Goal: Task Accomplishment & Management: Manage account settings

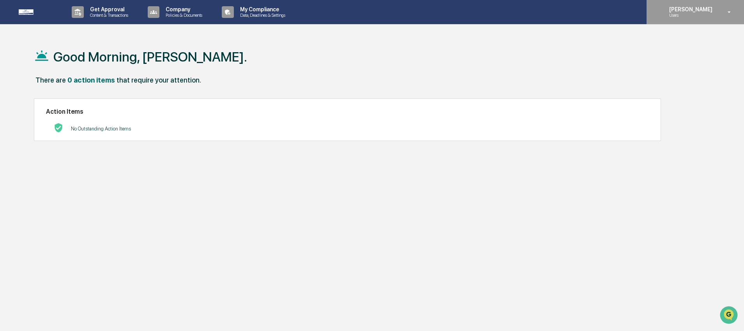
click at [684, 10] on p "[PERSON_NAME]" at bounding box center [689, 9] width 53 height 6
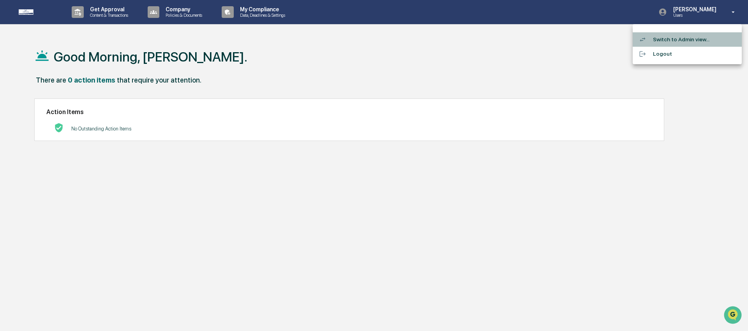
click at [681, 42] on li "Switch to Admin view..." at bounding box center [687, 39] width 109 height 14
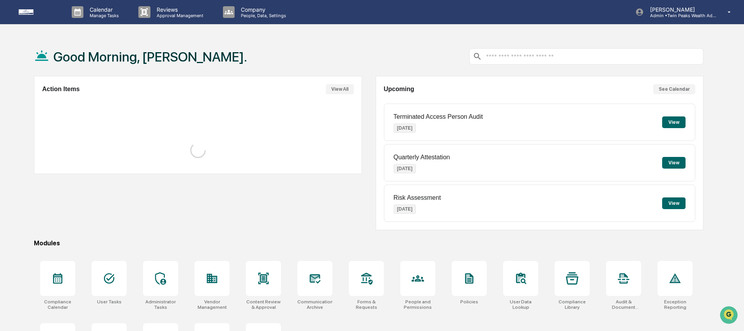
click at [376, 46] on div "Good Morning, [PERSON_NAME]." at bounding box center [368, 56] width 669 height 39
click at [373, 88] on div "Action Items View All Upcoming See Calendar Terminated Access Person Audit [DAT…" at bounding box center [368, 153] width 669 height 154
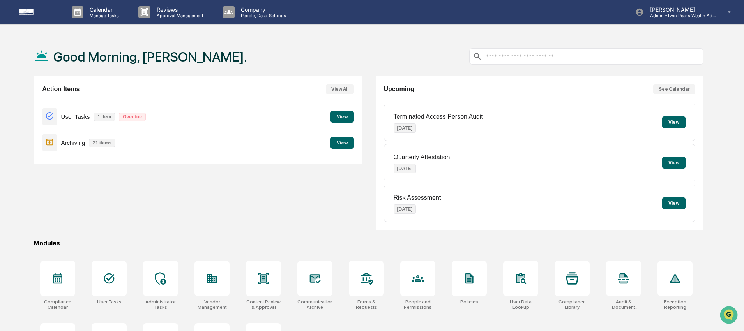
click at [364, 41] on div "Good Morning, [PERSON_NAME]." at bounding box center [368, 56] width 669 height 39
click at [261, 17] on p "People, Data, Settings" at bounding box center [262, 15] width 55 height 5
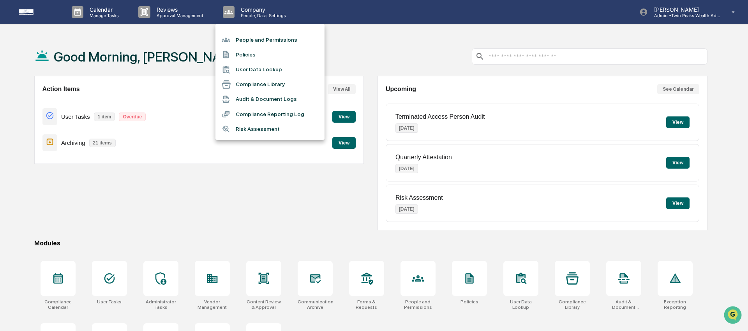
click at [257, 39] on li "People and Permissions" at bounding box center [269, 39] width 109 height 15
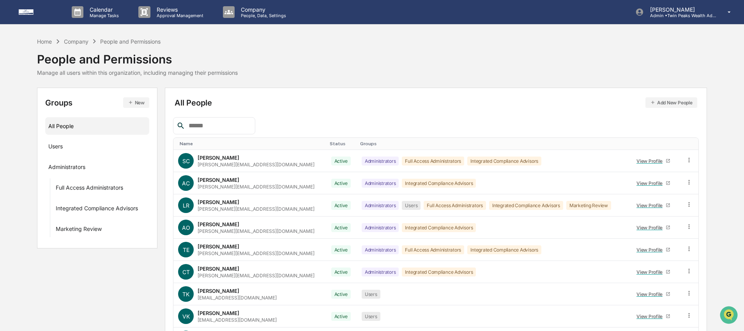
click at [373, 60] on div "Home Company People and Permissions People and Permissions Manage all users wit…" at bounding box center [371, 56] width 669 height 39
click at [140, 104] on button "New" at bounding box center [136, 102] width 26 height 11
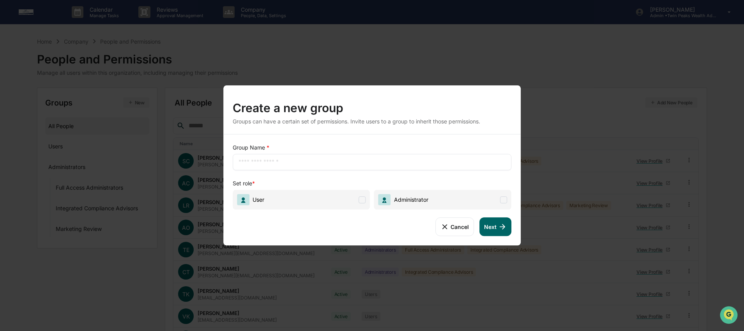
click at [467, 237] on div "Group Name * ​ Set role * User Administrator Cancel Next" at bounding box center [372, 189] width 298 height 111
click at [462, 229] on button "Cancel" at bounding box center [454, 226] width 39 height 19
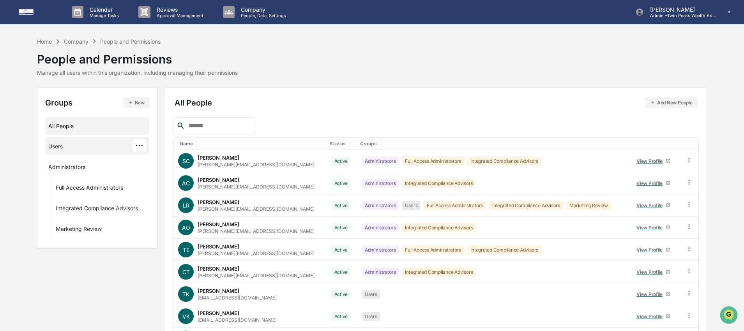
click at [79, 151] on div "Users ···" at bounding box center [96, 146] width 97 height 13
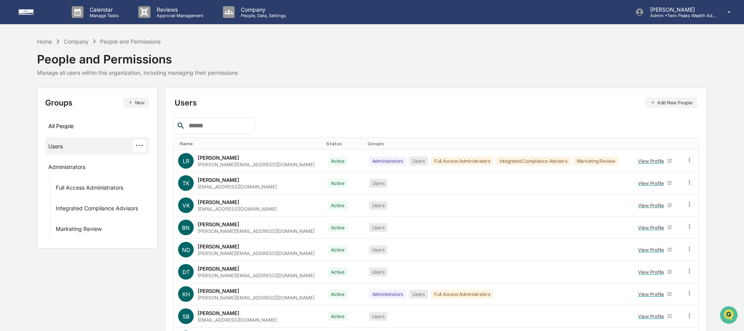
click at [675, 103] on button "Add New People" at bounding box center [671, 102] width 52 height 11
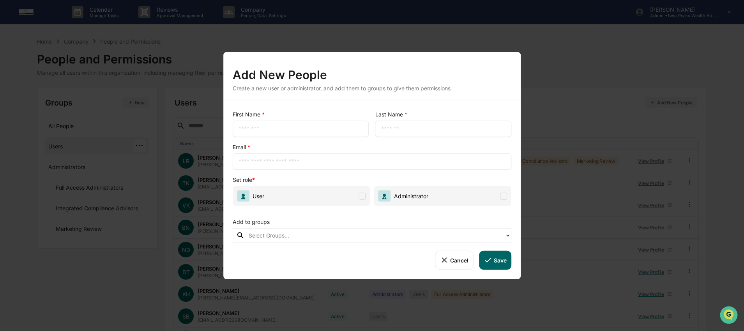
click at [296, 130] on input "text" at bounding box center [300, 129] width 125 height 8
type input "******"
type input "**********"
click at [364, 197] on span at bounding box center [362, 196] width 7 height 7
click at [374, 239] on div at bounding box center [375, 235] width 252 height 9
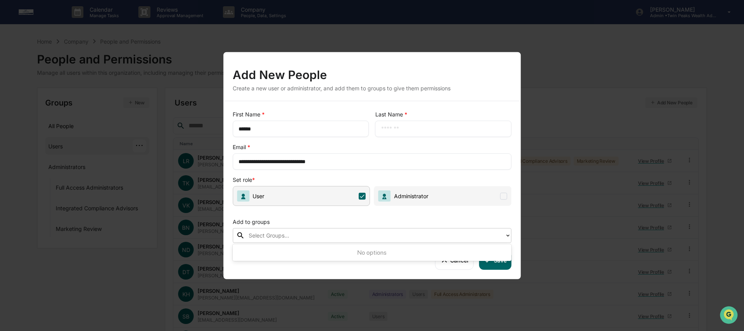
click at [392, 220] on div "Add to groups" at bounding box center [372, 220] width 279 height 16
click at [419, 132] on input "text" at bounding box center [443, 129] width 125 height 8
type input "*"
type input "******"
click at [473, 87] on div "Create a new user or administrator, and add them to groups to give them permiss…" at bounding box center [372, 88] width 279 height 7
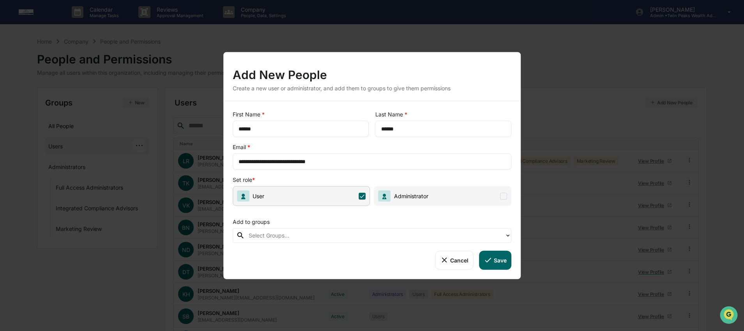
click at [492, 261] on icon at bounding box center [488, 260] width 9 height 9
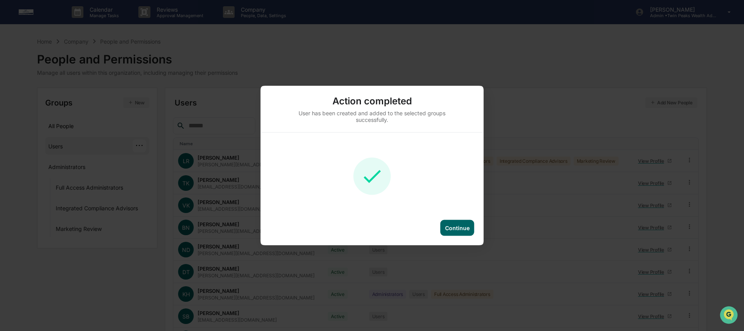
click at [450, 226] on div "Continue" at bounding box center [457, 228] width 25 height 7
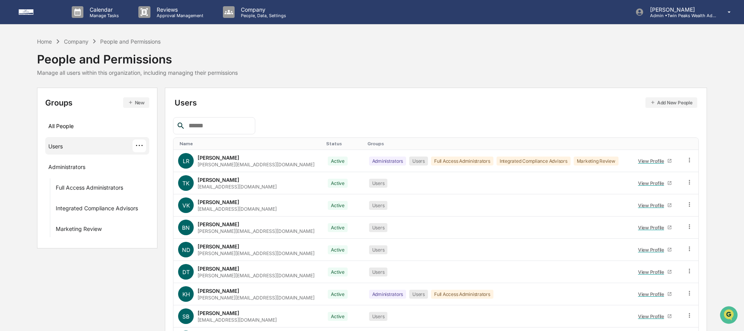
click at [374, 92] on div "Users Add New People Name Status Groups [PERSON_NAME] Rider [EMAIL_ADDRESS][DOM…" at bounding box center [436, 247] width 542 height 319
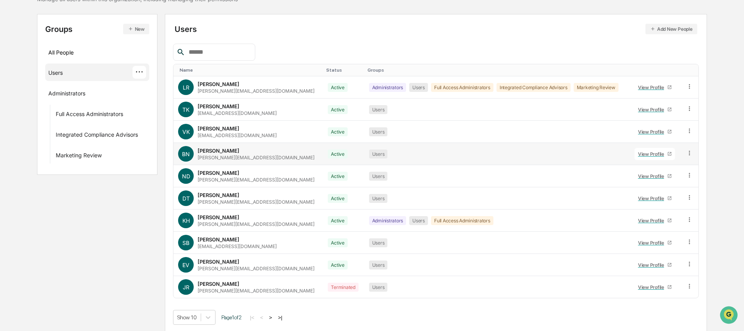
scroll to position [76, 0]
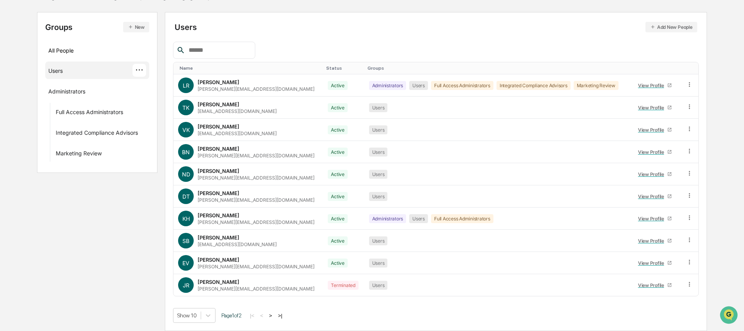
click at [274, 316] on button ">" at bounding box center [271, 316] width 8 height 7
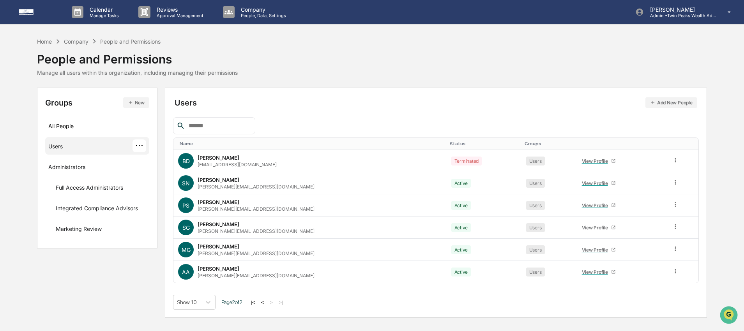
scroll to position [0, 0]
click at [679, 272] on icon at bounding box center [679, 271] width 1 height 5
click at [513, 294] on div "Name Status Groups BD [PERSON_NAME] [EMAIL_ADDRESS][DOMAIN_NAME] Terminated Use…" at bounding box center [438, 213] width 529 height 193
